Goal: Book appointment/travel/reservation

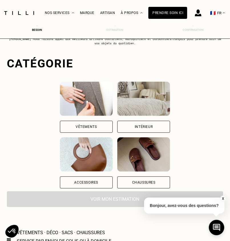
scroll to position [25, 0]
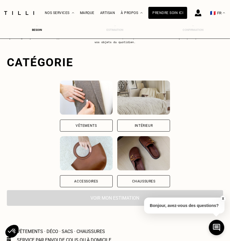
click at [87, 181] on div "Accessoires" at bounding box center [86, 181] width 24 height 3
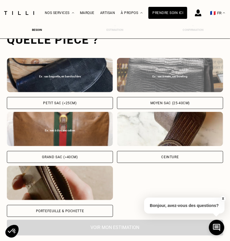
scroll to position [191, 2]
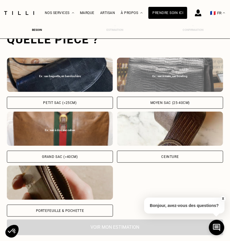
click at [137, 83] on div "Ex : sac à main, sac bowling" at bounding box center [170, 75] width 106 height 34
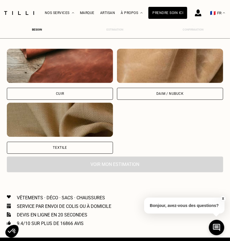
scroll to position [396, 2]
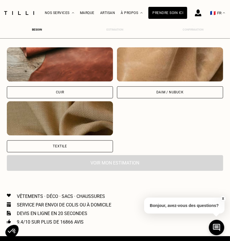
click at [133, 77] on img at bounding box center [170, 64] width 106 height 34
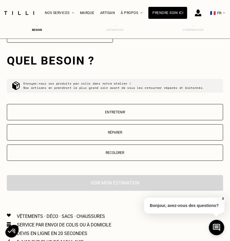
scroll to position [507, 2]
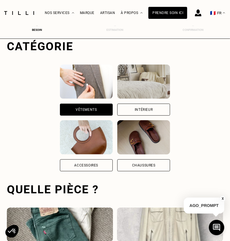
scroll to position [41, 2]
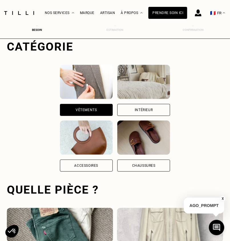
click at [93, 162] on div "Accessoires" at bounding box center [86, 166] width 53 height 12
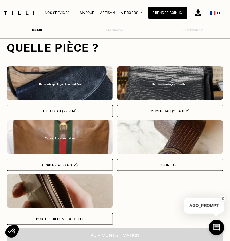
scroll to position [183, 2]
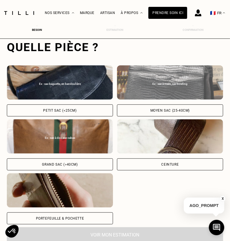
click at [135, 90] on div "Ex : sac à main, sac bowling" at bounding box center [170, 82] width 106 height 34
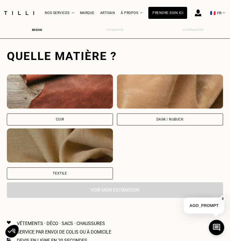
scroll to position [370, 2]
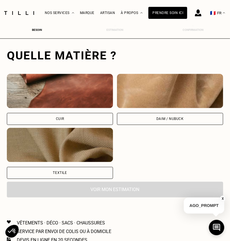
click at [89, 136] on img at bounding box center [60, 145] width 106 height 34
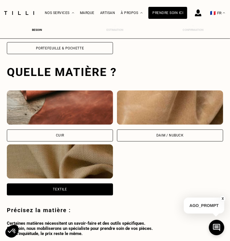
scroll to position [353, 2]
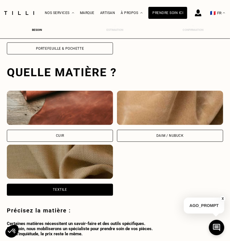
click at [135, 112] on img at bounding box center [170, 108] width 106 height 34
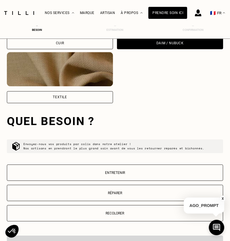
scroll to position [445, 2]
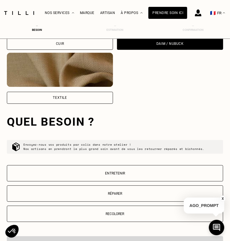
click at [56, 43] on div "Cuir" at bounding box center [60, 43] width 8 height 3
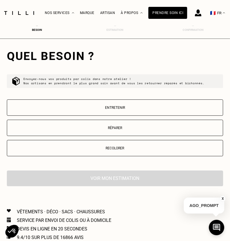
scroll to position [427, 2]
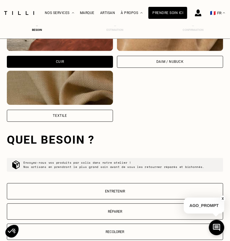
click at [48, 92] on img at bounding box center [60, 88] width 106 height 34
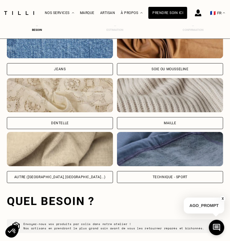
scroll to position [578, 2]
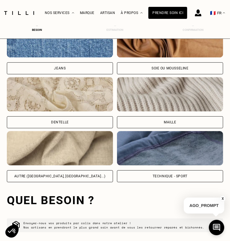
click at [51, 140] on img at bounding box center [60, 148] width 106 height 34
select select "FR"
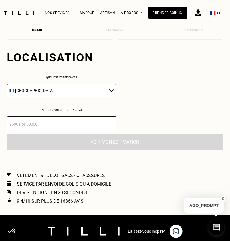
scroll to position [722, 2]
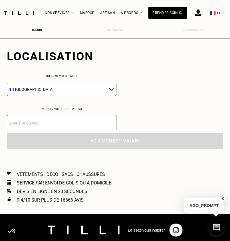
click at [61, 120] on input "number" at bounding box center [62, 122] width 110 height 15
type input "95100"
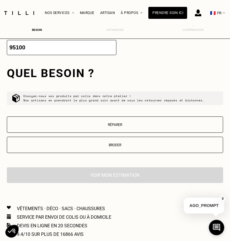
scroll to position [792, 2]
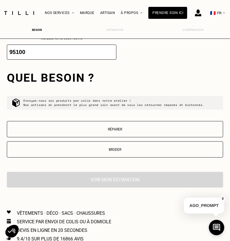
click at [79, 150] on p "Broder" at bounding box center [115, 150] width 210 height 4
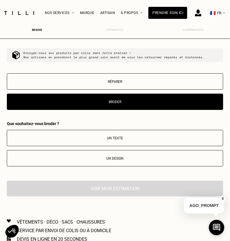
scroll to position [840, 2]
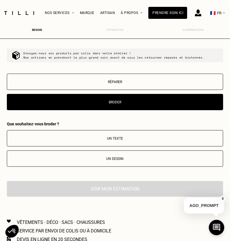
click at [65, 78] on button "Réparer" at bounding box center [115, 82] width 216 height 16
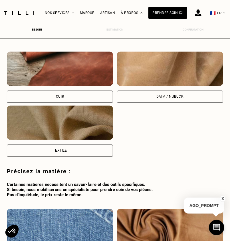
scroll to position [378, 2]
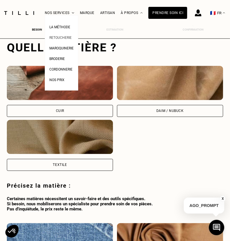
click at [64, 37] on span "Retoucherie" at bounding box center [60, 38] width 22 height 4
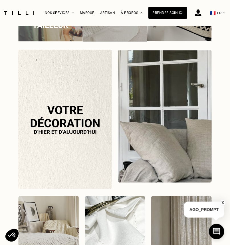
scroll to position [535, 0]
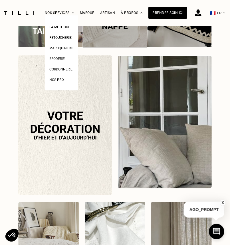
click at [58, 60] on span "Broderie" at bounding box center [56, 59] width 15 height 4
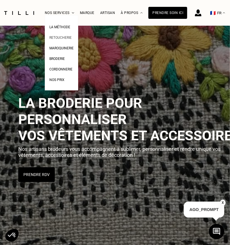
click at [62, 38] on span "Retoucherie" at bounding box center [60, 38] width 22 height 4
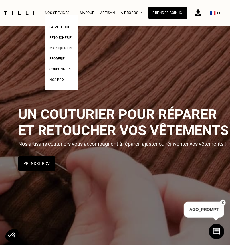
click at [61, 47] on span "Maroquinerie" at bounding box center [61, 48] width 24 height 4
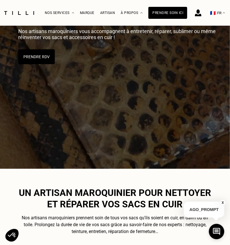
scroll to position [95, 0]
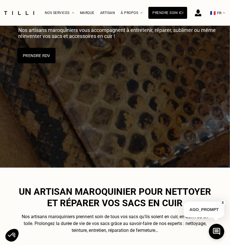
click at [45, 55] on button "Prendre RDV" at bounding box center [36, 55] width 38 height 15
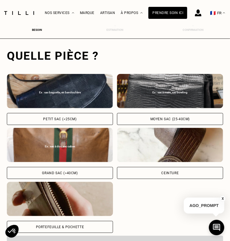
scroll to position [175, 2]
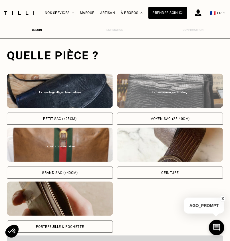
click at [135, 81] on div "Ex : sac à main, sac bowling" at bounding box center [170, 91] width 106 height 34
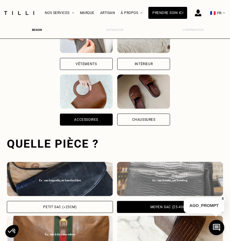
scroll to position [76, 2]
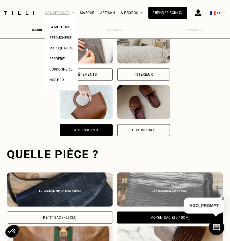
click at [74, 12] on div "Nos services" at bounding box center [59, 12] width 29 height 25
click at [60, 48] on span "Maroquinerie" at bounding box center [61, 48] width 24 height 4
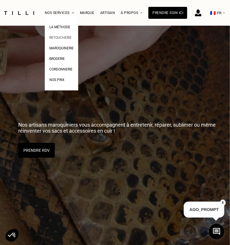
click at [60, 39] on span "Retoucherie" at bounding box center [60, 38] width 22 height 4
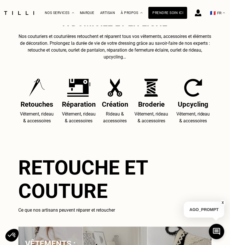
scroll to position [275, 0]
